Goal: Task Accomplishment & Management: Use online tool/utility

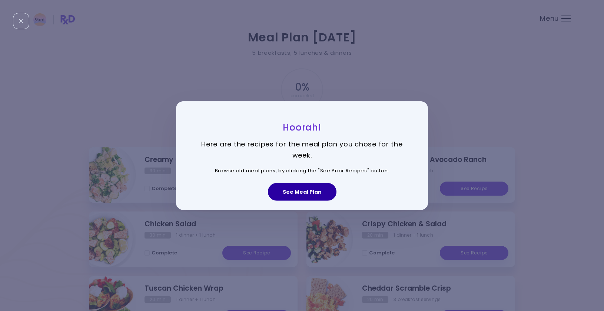
click at [303, 192] on button "See Meal Plan" at bounding box center [302, 192] width 69 height 18
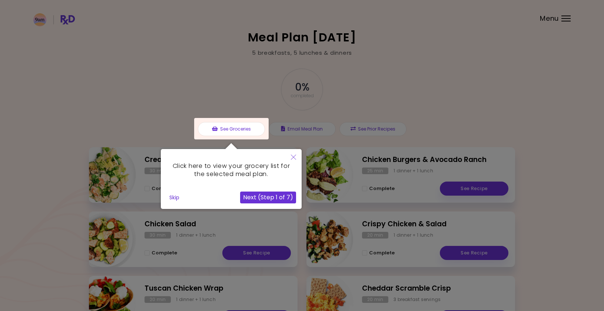
click at [275, 200] on button "Next (Step 1 of 7)" at bounding box center [268, 198] width 56 height 12
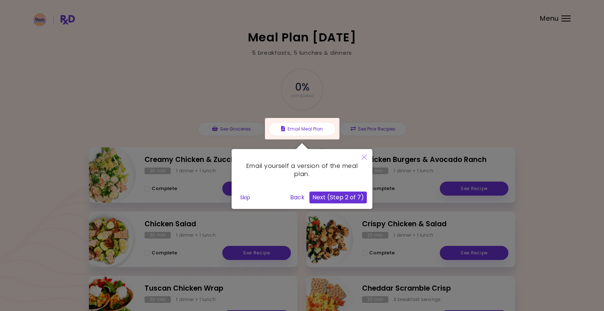
click at [251, 196] on button "Skip" at bounding box center [245, 197] width 16 height 11
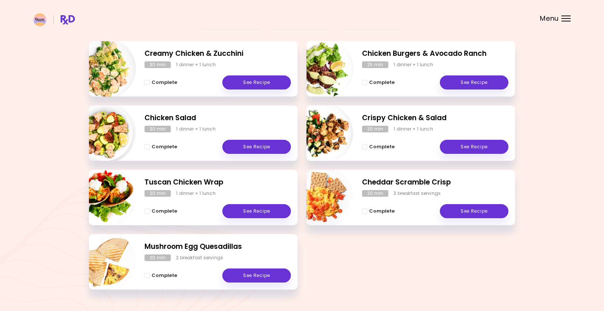
scroll to position [104, 0]
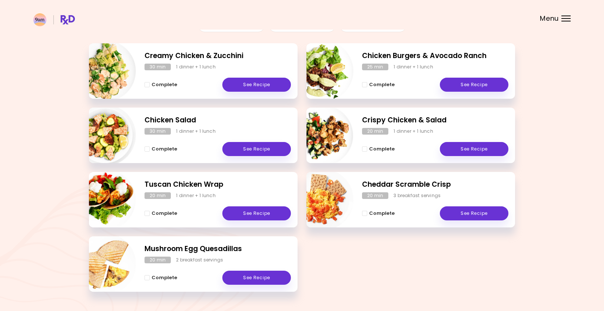
click at [324, 136] on img "Info - Crispy Chicken & Salad" at bounding box center [322, 135] width 61 height 61
select select "*"
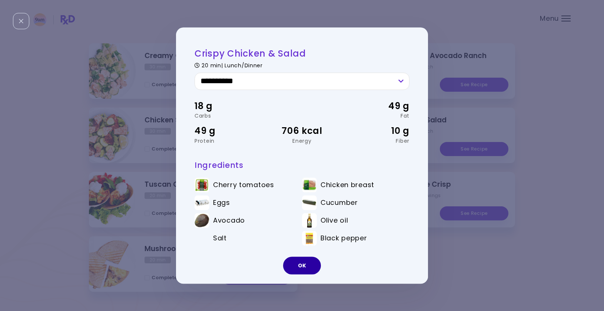
click at [304, 267] on button "OK" at bounding box center [302, 266] width 38 height 18
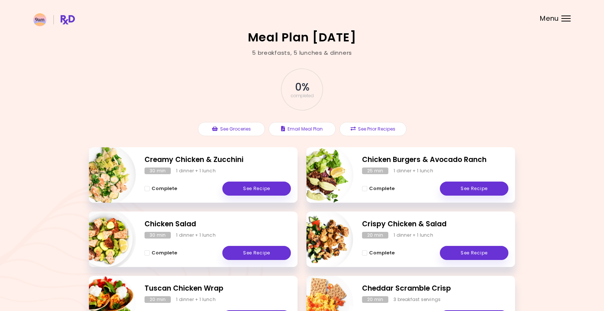
scroll to position [0, 0]
click at [370, 127] on button "See Prior Recipes" at bounding box center [372, 129] width 67 height 14
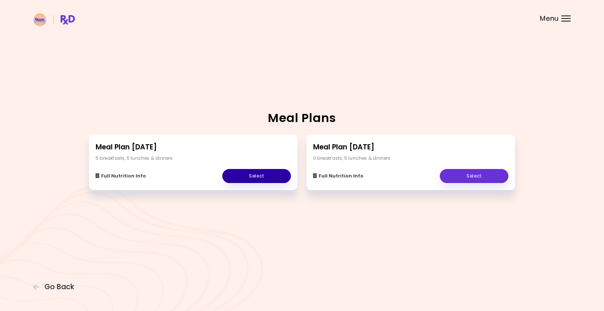
click at [258, 179] on link "Select" at bounding box center [256, 176] width 69 height 14
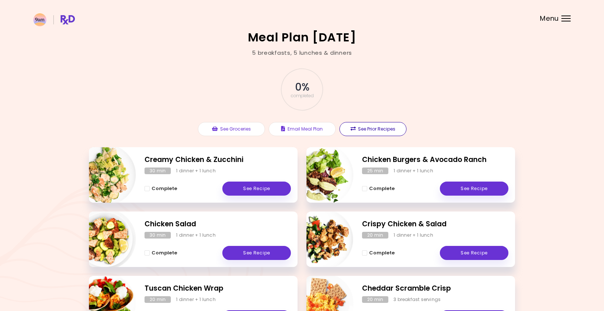
click at [374, 132] on button "See Prior Recipes" at bounding box center [372, 129] width 67 height 14
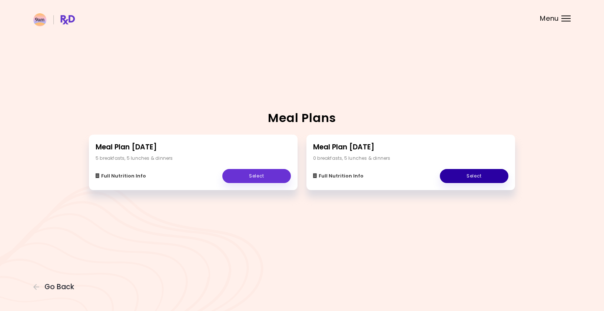
click at [462, 179] on link "Select" at bounding box center [474, 176] width 69 height 14
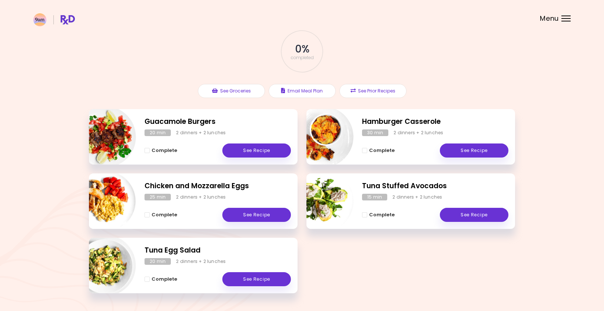
scroll to position [39, 0]
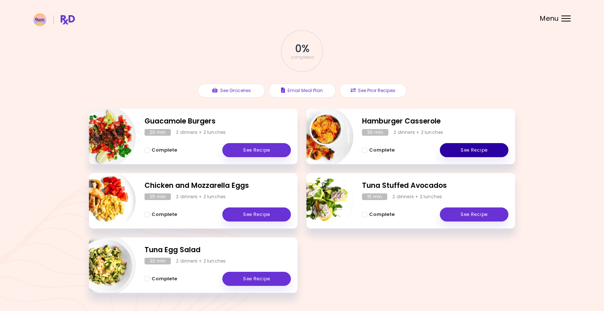
click at [456, 150] on link "See Recipe" at bounding box center [474, 150] width 69 height 14
